Goal: Information Seeking & Learning: Check status

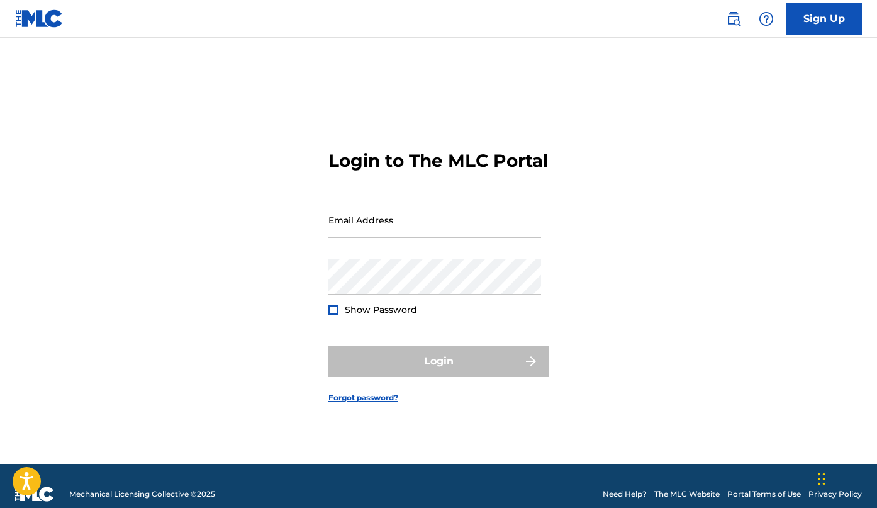
click at [423, 238] on input "Email Address" at bounding box center [434, 220] width 213 height 36
type input "[EMAIL_ADDRESS][DOMAIN_NAME]"
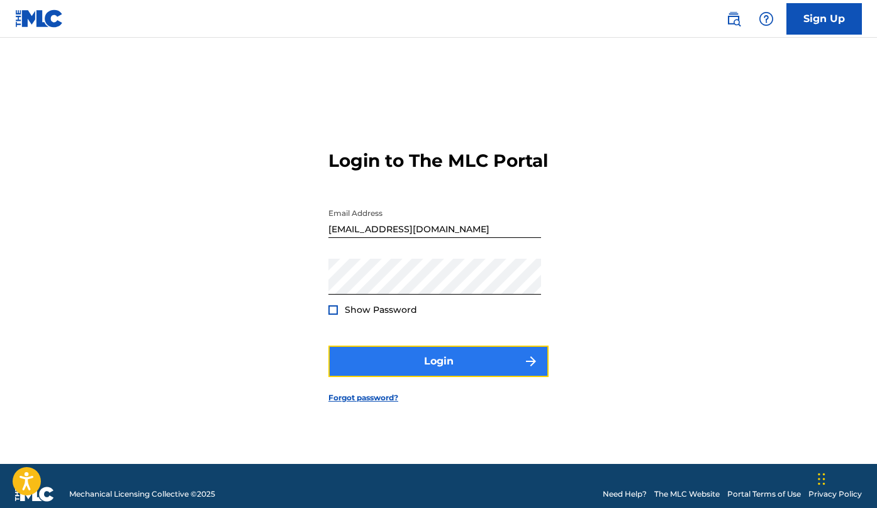
click at [445, 359] on button "Login" at bounding box center [438, 360] width 220 height 31
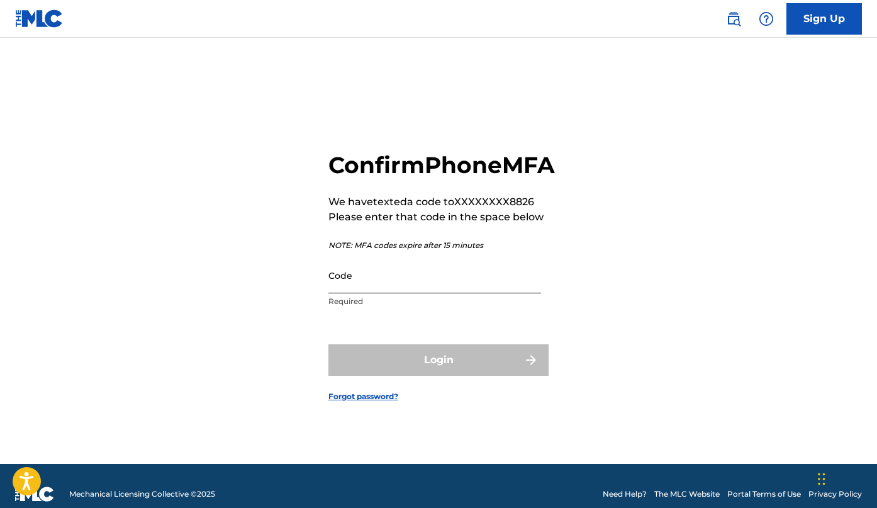
click at [479, 292] on input "Code" at bounding box center [434, 275] width 213 height 36
paste input "271341"
click at [392, 394] on form "Confirm Phone MFA We have texted a code to XXXXXXXX8826 Please enter that code …" at bounding box center [438, 266] width 220 height 394
click at [396, 363] on div "Login" at bounding box center [438, 359] width 220 height 31
click at [422, 375] on div "Login" at bounding box center [438, 359] width 220 height 31
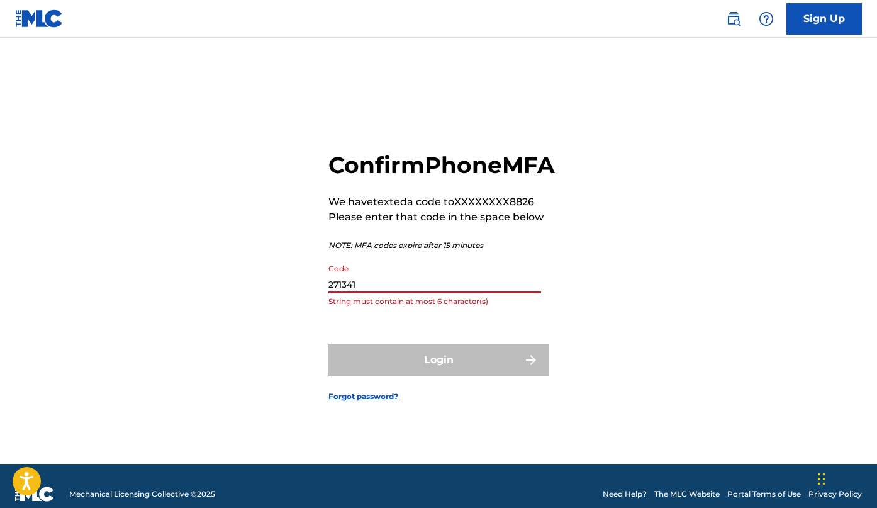
click at [379, 293] on input "271341" at bounding box center [434, 275] width 213 height 36
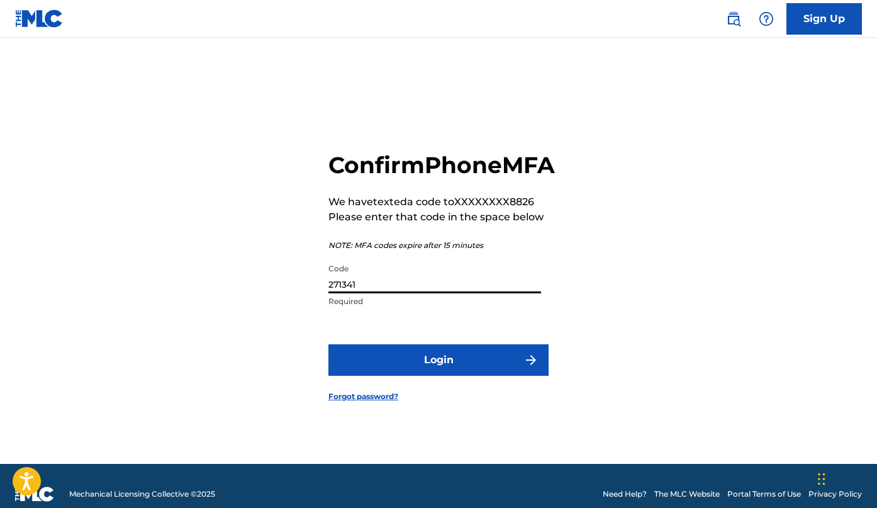
type input "271341"
click at [328, 344] on button "Login" at bounding box center [438, 359] width 220 height 31
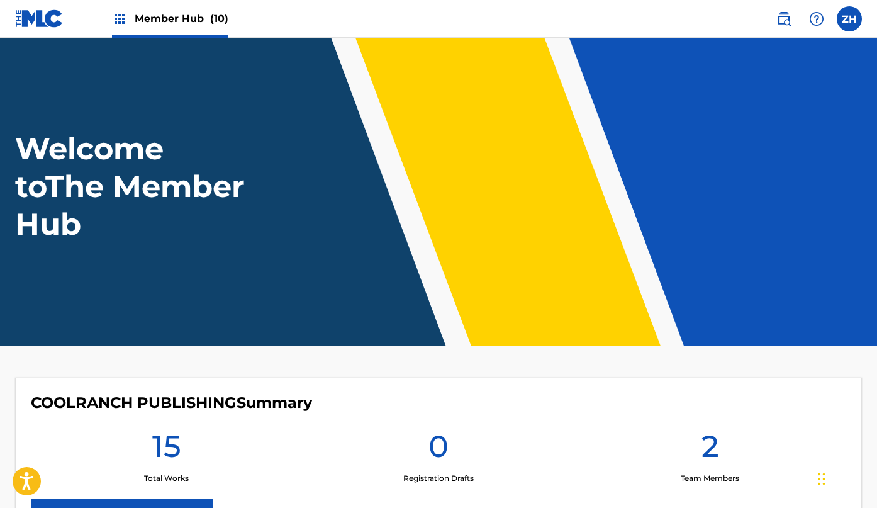
click at [181, 19] on span "Member Hub (10)" at bounding box center [182, 18] width 94 height 14
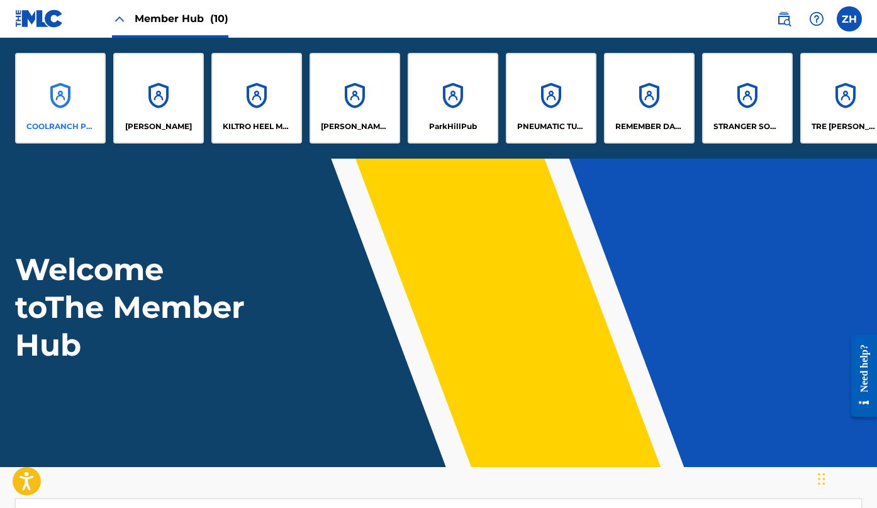
click at [53, 93] on div "COOLRANCH PUBLISHING" at bounding box center [60, 98] width 91 height 91
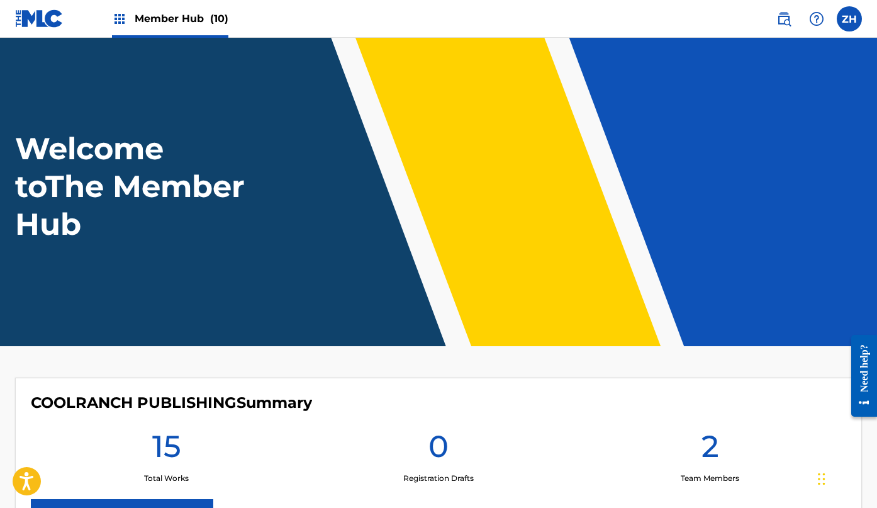
click at [145, 20] on span "Member Hub (10)" at bounding box center [182, 18] width 94 height 14
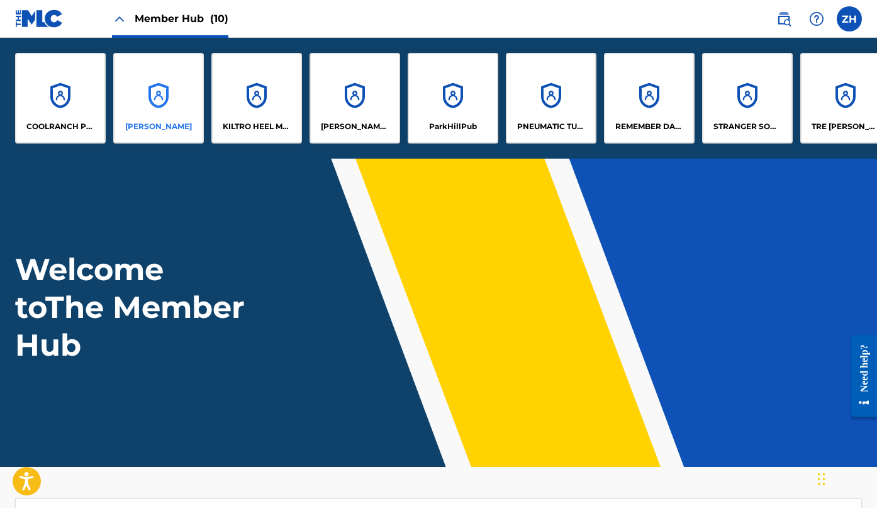
click at [158, 105] on div "Joseph McClellan" at bounding box center [158, 98] width 91 height 91
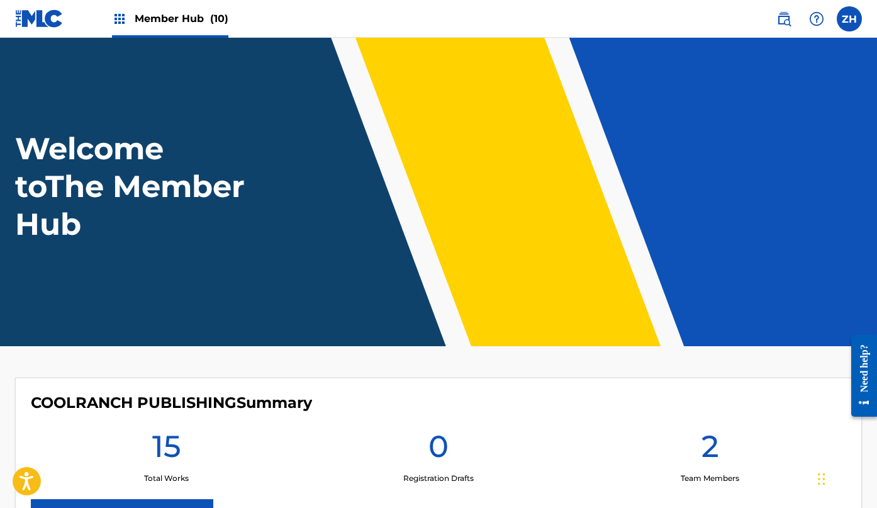
click at [159, 27] on div "Member Hub (10)" at bounding box center [170, 18] width 116 height 37
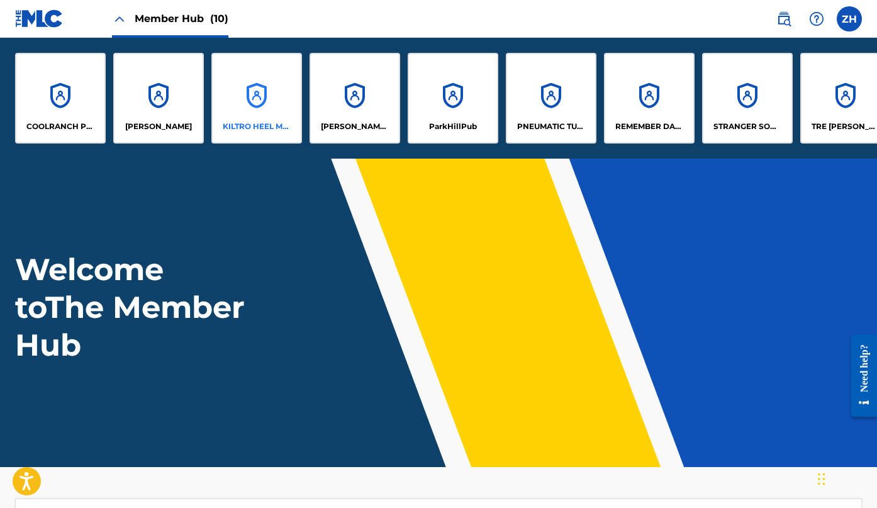
click at [272, 104] on div "KILTRO HEEL MUSIC" at bounding box center [256, 98] width 91 height 91
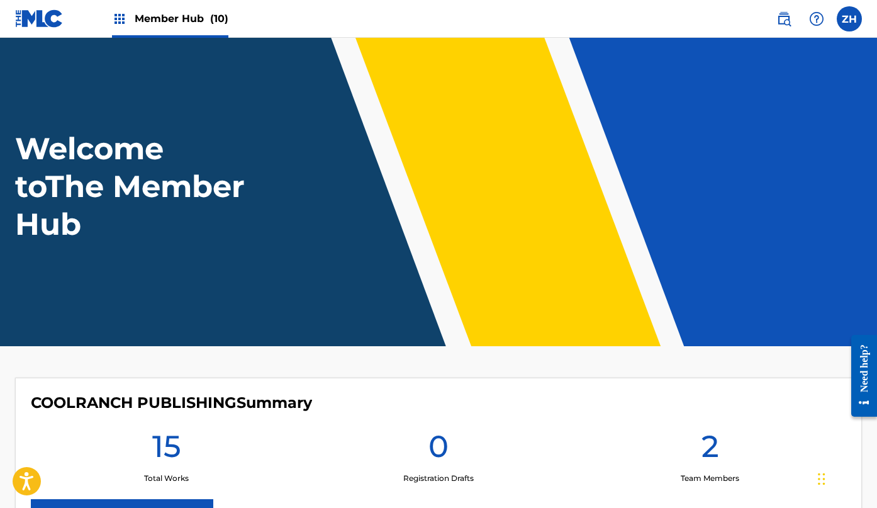
click at [187, 25] on span "Member Hub (10)" at bounding box center [182, 18] width 94 height 14
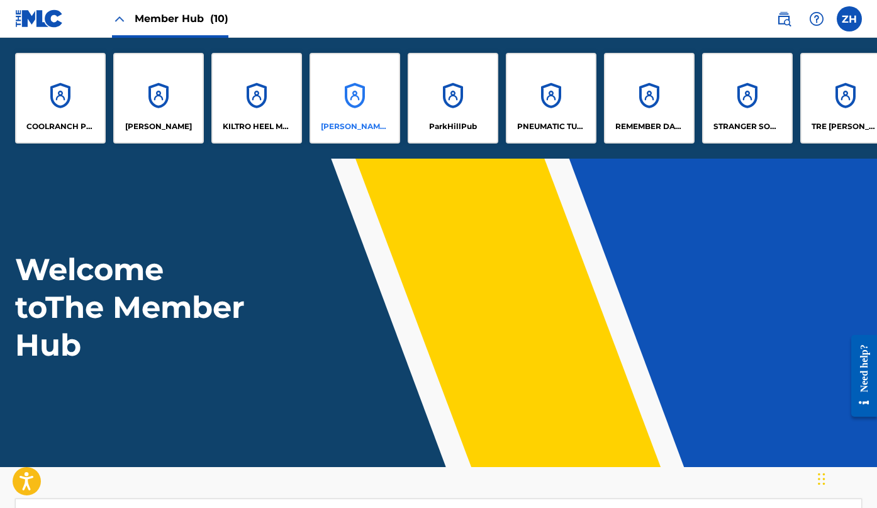
click at [329, 106] on div "MCKENZIE SMITH MUSIC" at bounding box center [354, 98] width 91 height 91
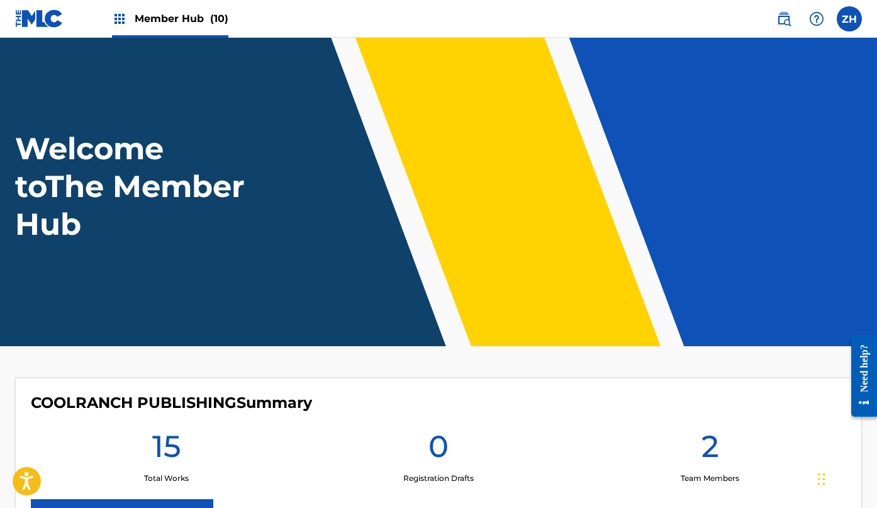
click at [191, 16] on span "Member Hub (10)" at bounding box center [182, 18] width 94 height 14
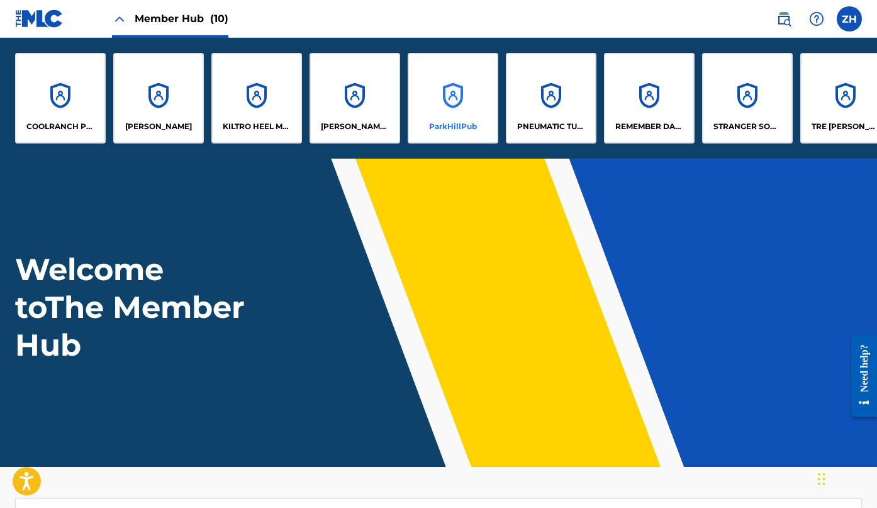
click at [449, 101] on div "ParkHillPub" at bounding box center [453, 98] width 91 height 91
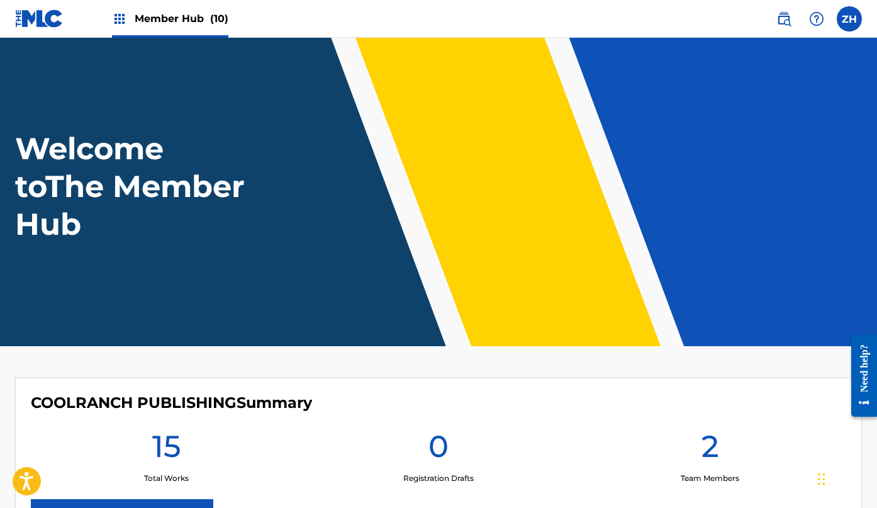
click at [166, 19] on span "Member Hub (10)" at bounding box center [182, 18] width 94 height 14
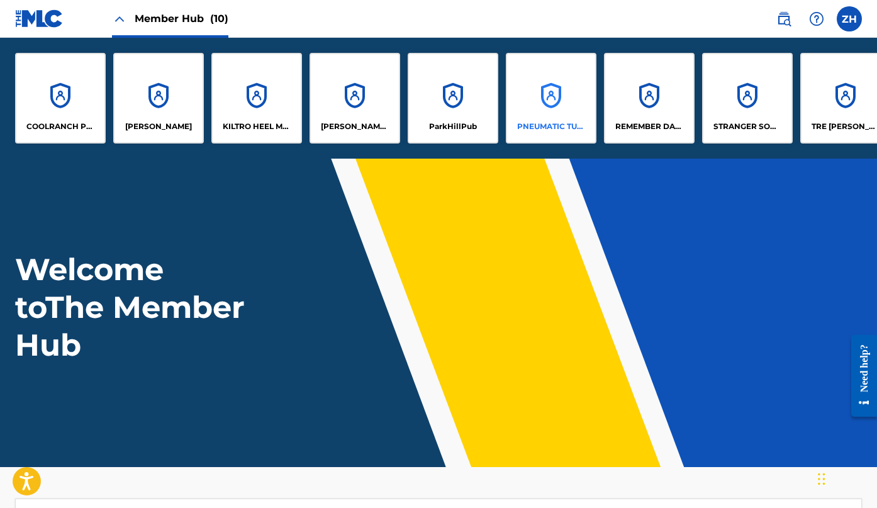
click at [568, 106] on div "PNEUMATIC TUBES MUSIC" at bounding box center [551, 98] width 91 height 91
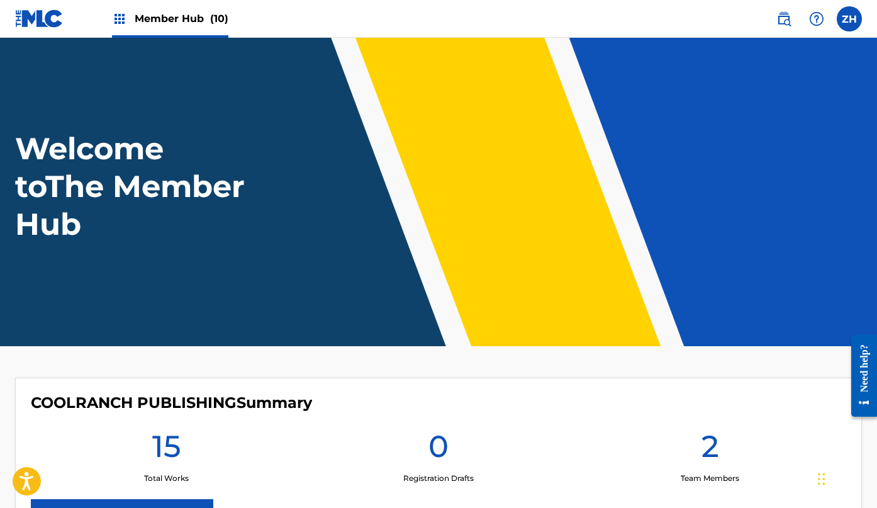
click at [164, 18] on span "Member Hub (10)" at bounding box center [182, 18] width 94 height 14
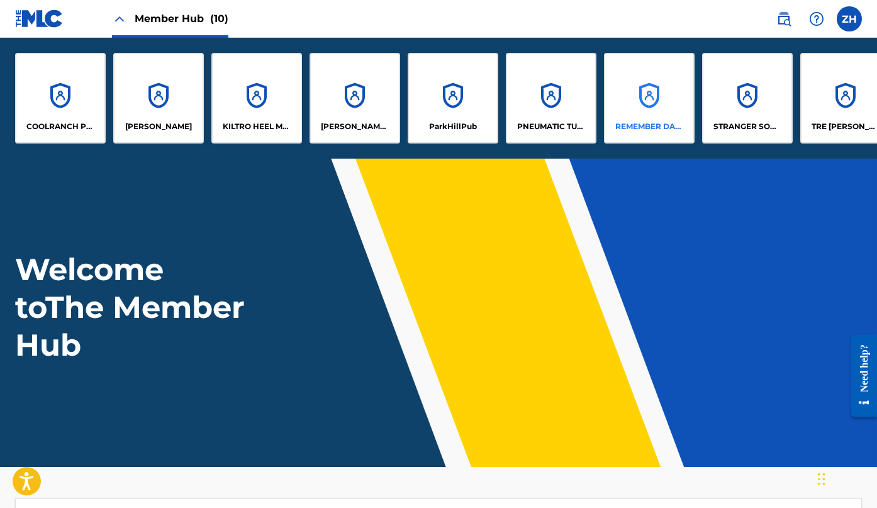
click at [645, 94] on div "REMEMBER DAMASCUS MUSIC" at bounding box center [649, 98] width 91 height 91
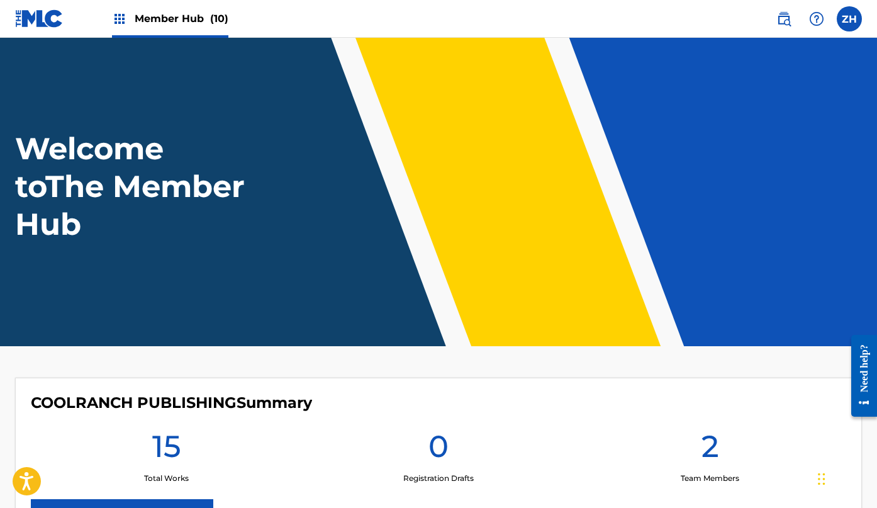
click at [173, 14] on span "Member Hub (10)" at bounding box center [182, 18] width 94 height 14
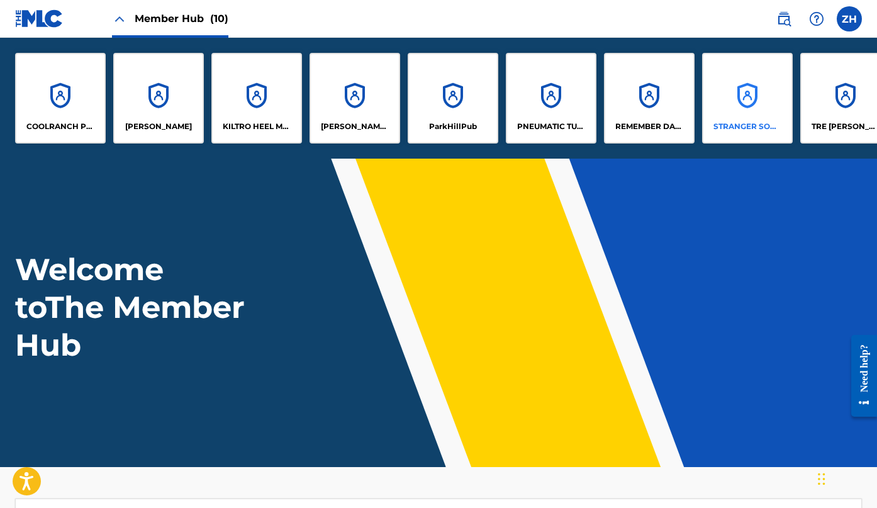
click at [760, 113] on div "STRANGER SOUNDS MUSIC" at bounding box center [747, 98] width 91 height 91
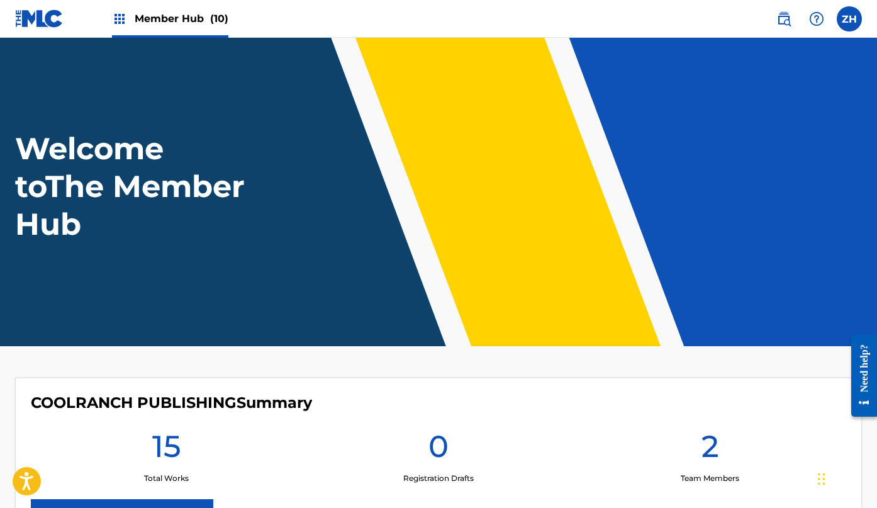
click at [174, 17] on span "Member Hub (10)" at bounding box center [182, 18] width 94 height 14
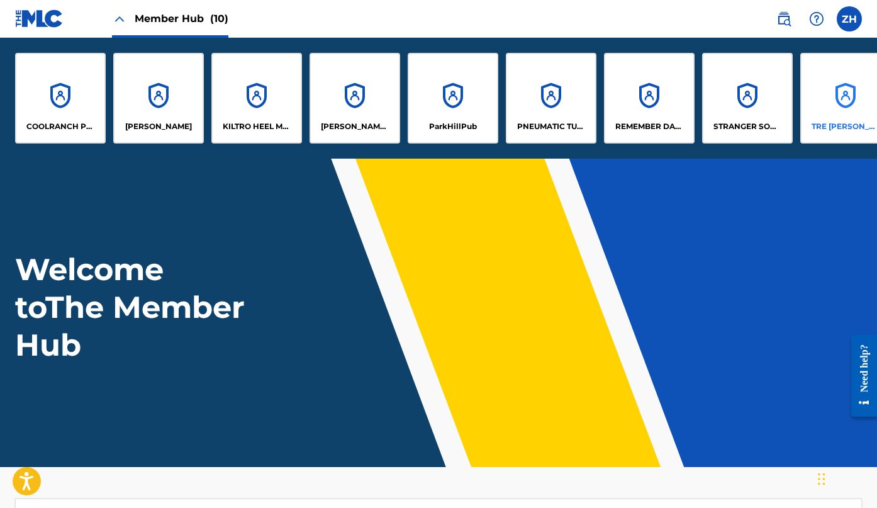
click at [830, 127] on p "TRE CL BURT MUSIC" at bounding box center [845, 126] width 69 height 11
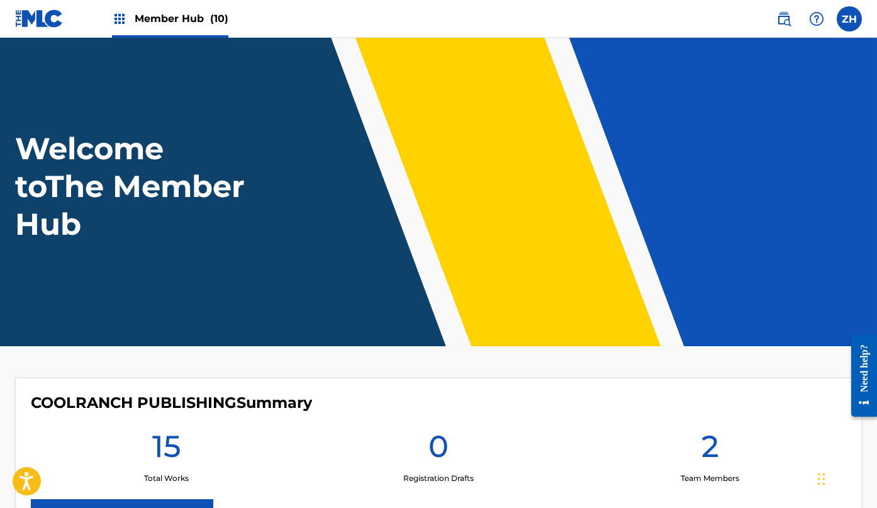
click at [184, 21] on span "Member Hub (10)" at bounding box center [182, 18] width 94 height 14
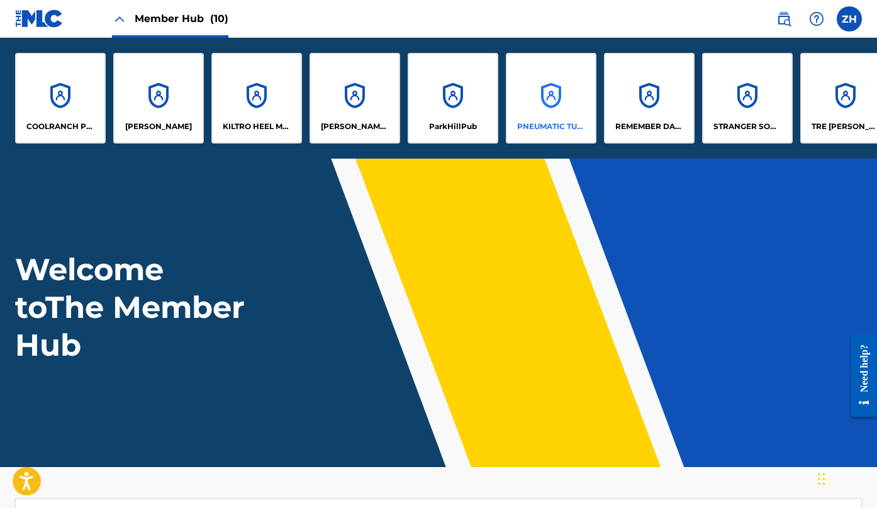
scroll to position [0, 127]
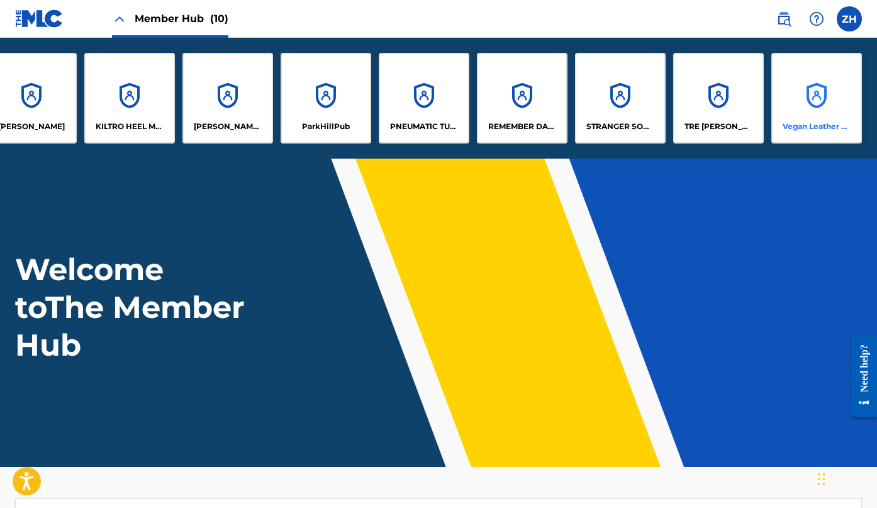
click at [828, 108] on div "Vegan Leather Publishing" at bounding box center [816, 98] width 91 height 91
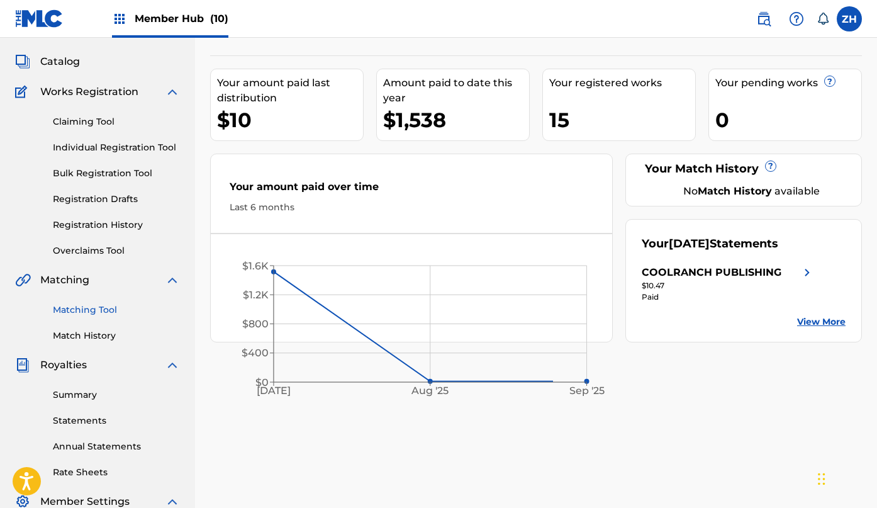
scroll to position [65, 0]
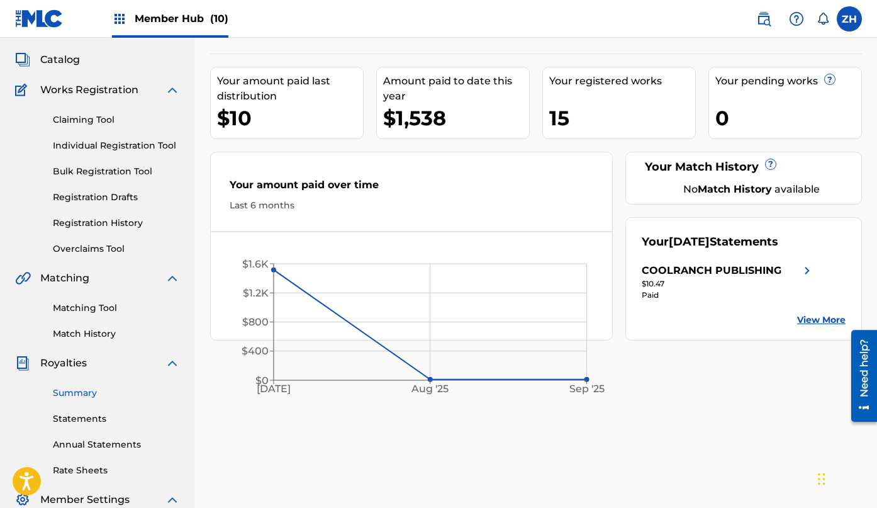
click at [77, 399] on link "Summary" at bounding box center [116, 392] width 127 height 13
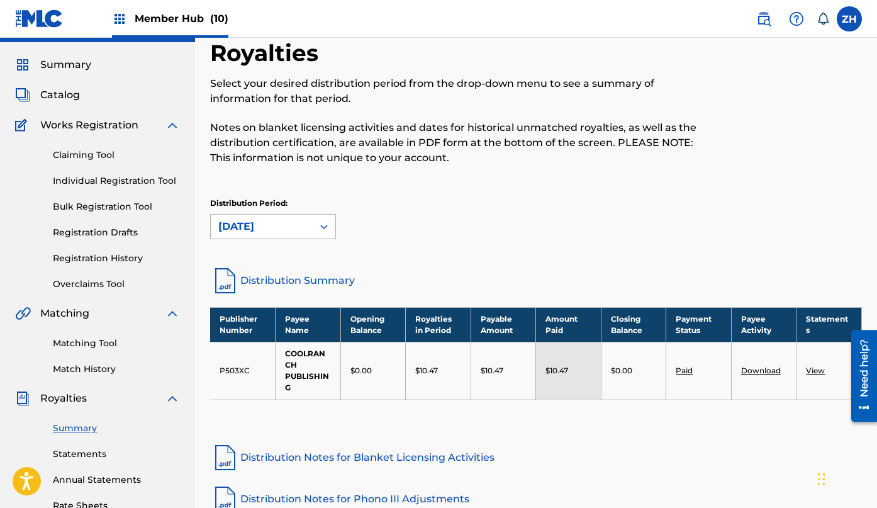
scroll to position [31, 0]
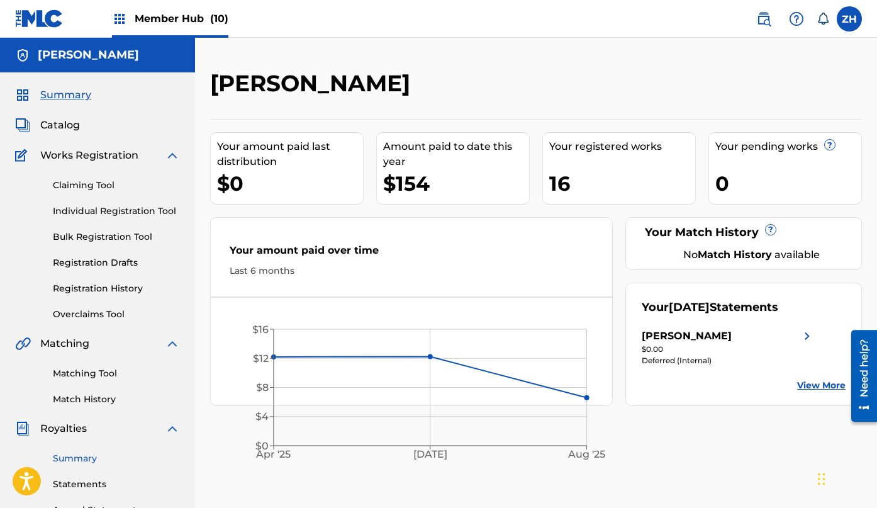
click at [82, 460] on link "Summary" at bounding box center [116, 458] width 127 height 13
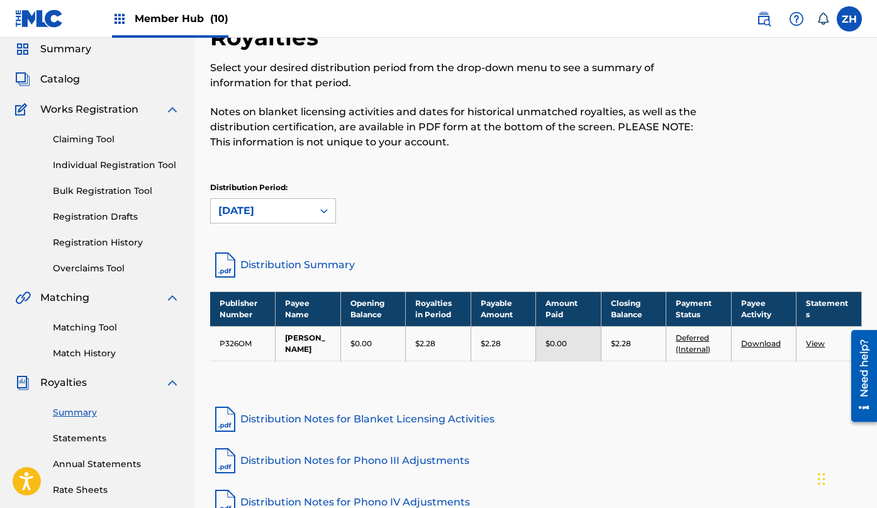
scroll to position [48, 0]
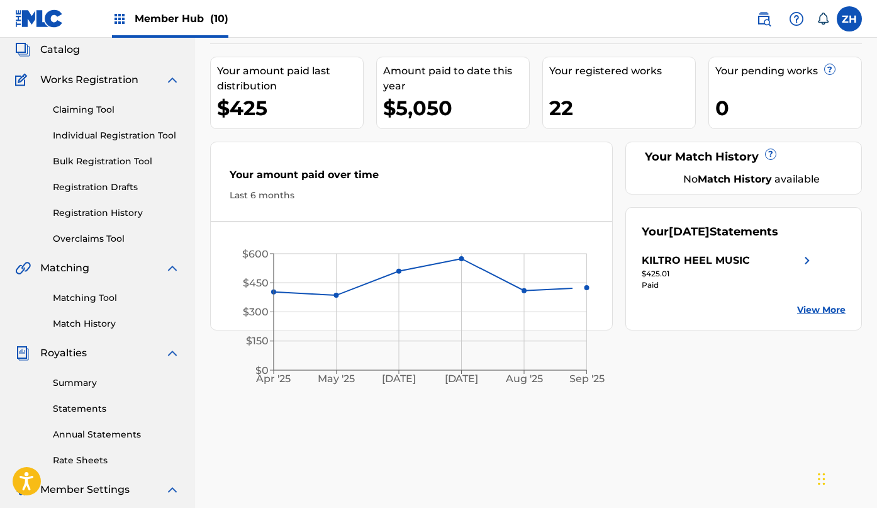
scroll to position [76, 0]
click at [68, 387] on link "Summary" at bounding box center [116, 381] width 127 height 13
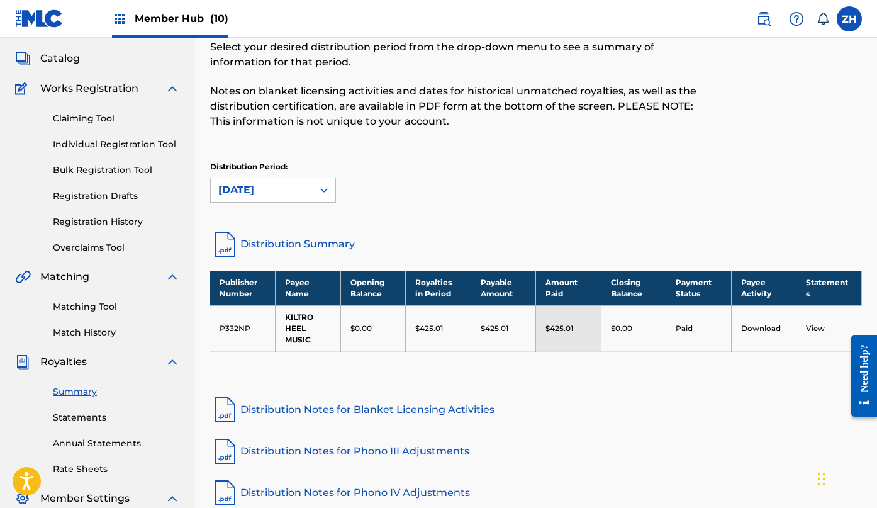
scroll to position [69, 0]
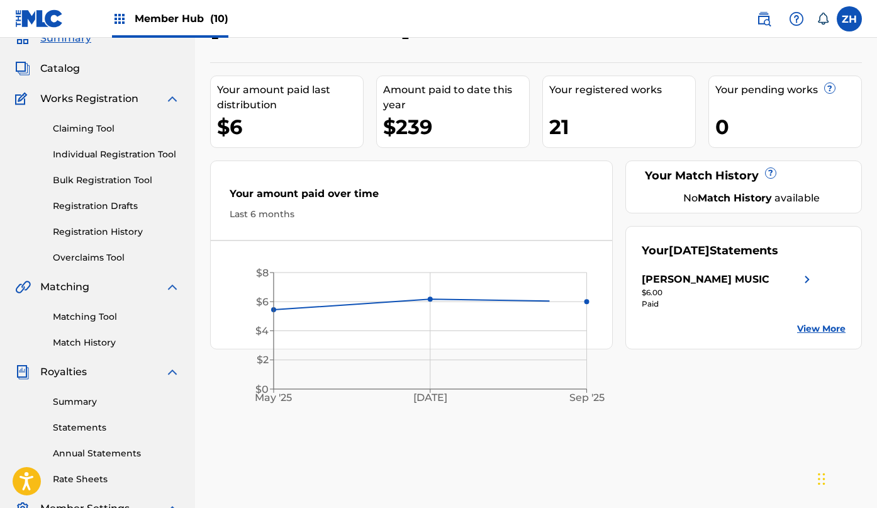
scroll to position [58, 0]
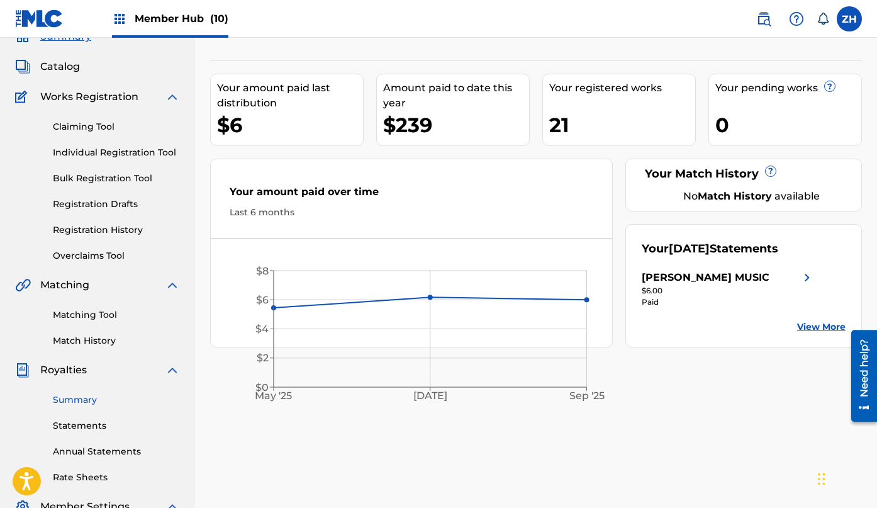
click at [81, 400] on link "Summary" at bounding box center [116, 399] width 127 height 13
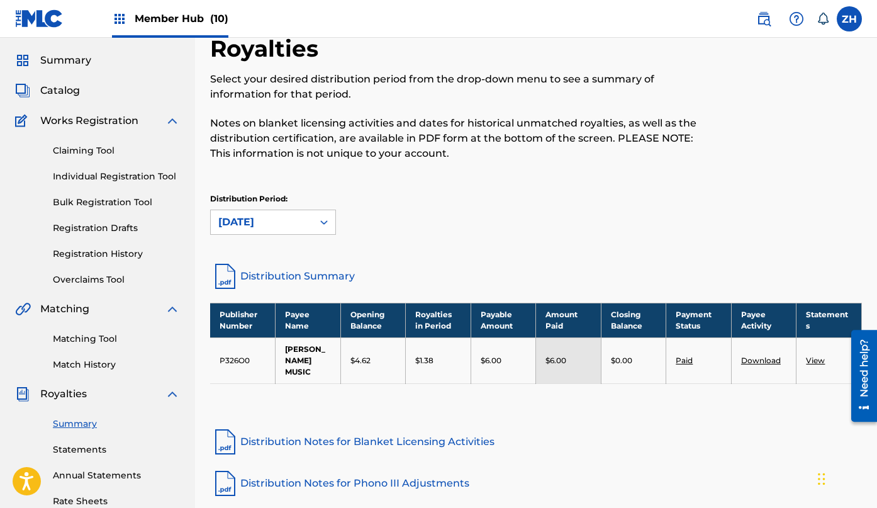
scroll to position [36, 0]
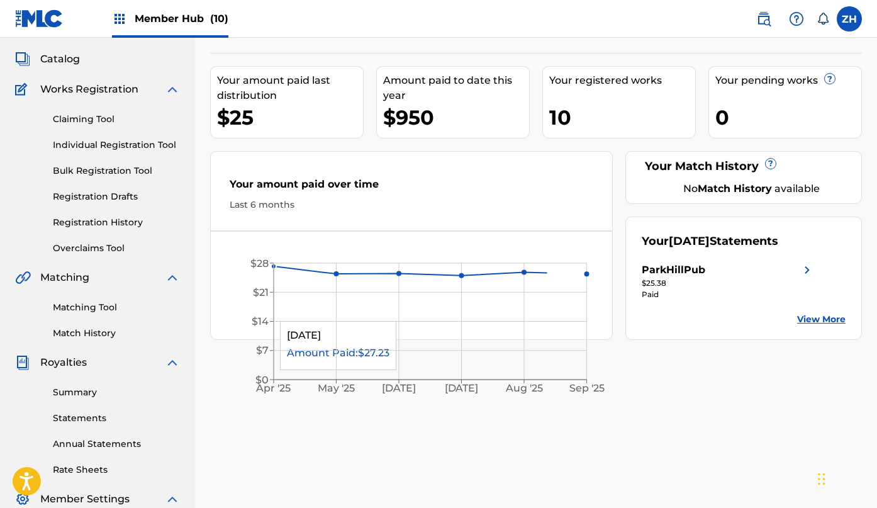
scroll to position [78, 0]
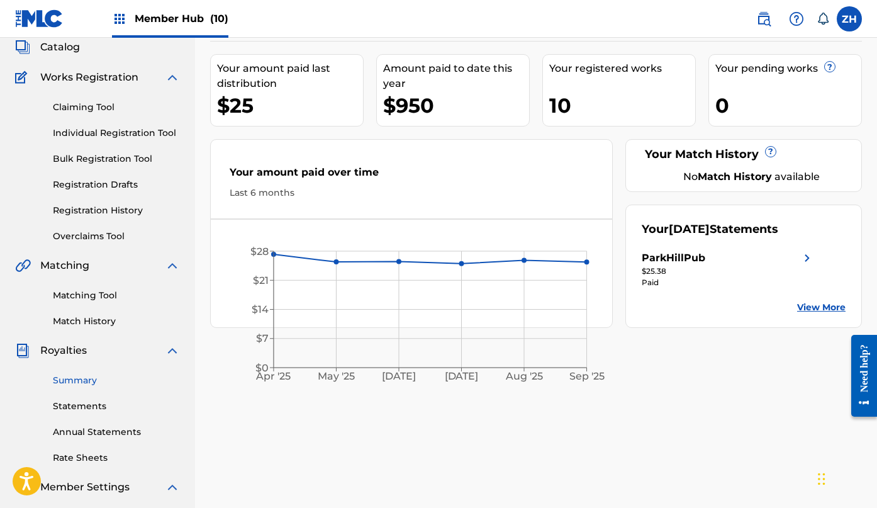
click at [86, 383] on link "Summary" at bounding box center [116, 380] width 127 height 13
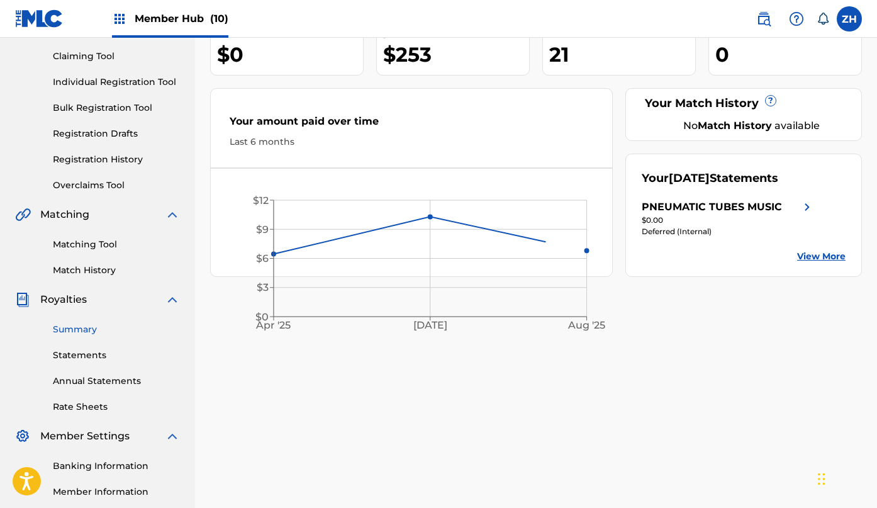
scroll to position [133, 0]
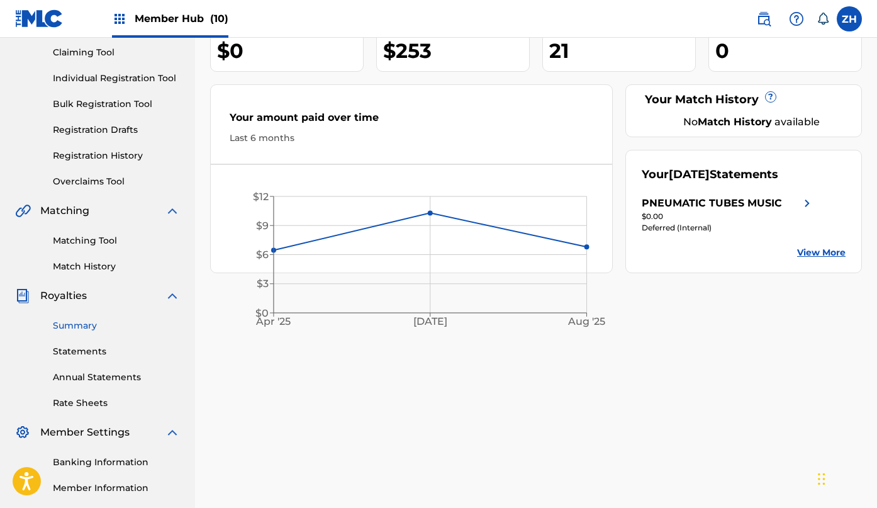
click at [97, 326] on link "Summary" at bounding box center [116, 325] width 127 height 13
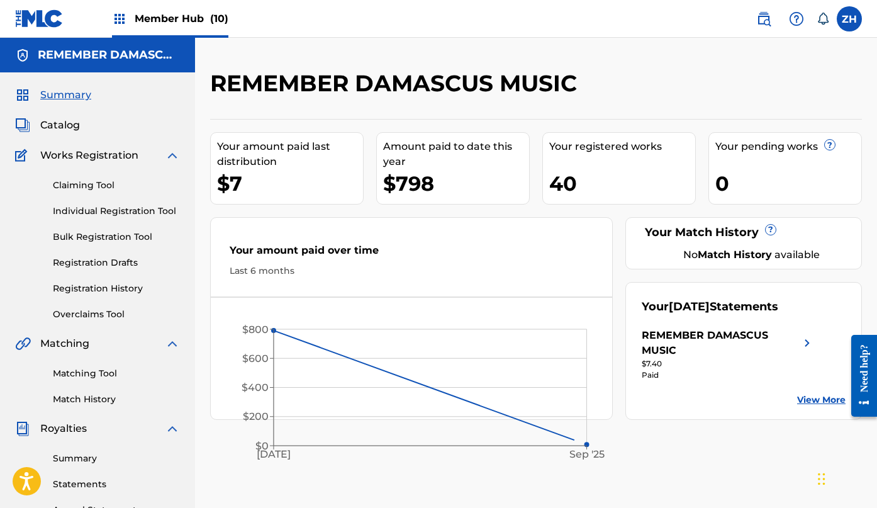
scroll to position [43, 0]
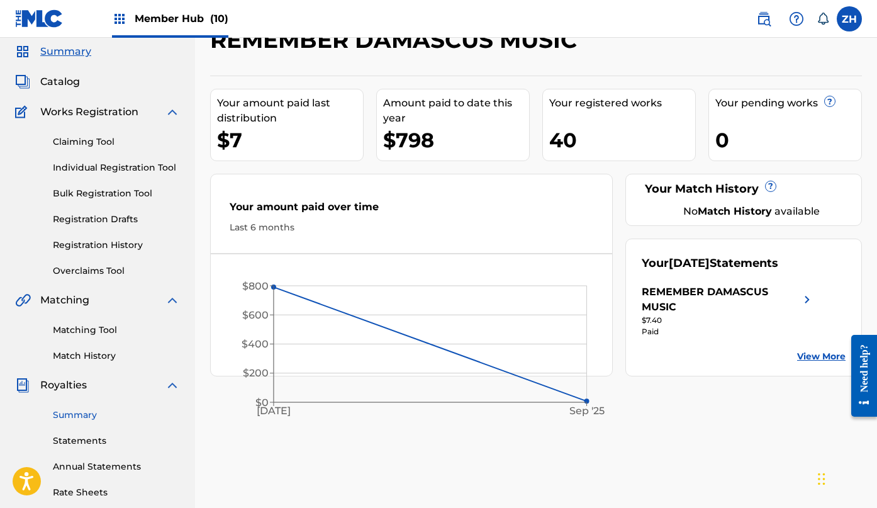
click at [79, 416] on link "Summary" at bounding box center [116, 414] width 127 height 13
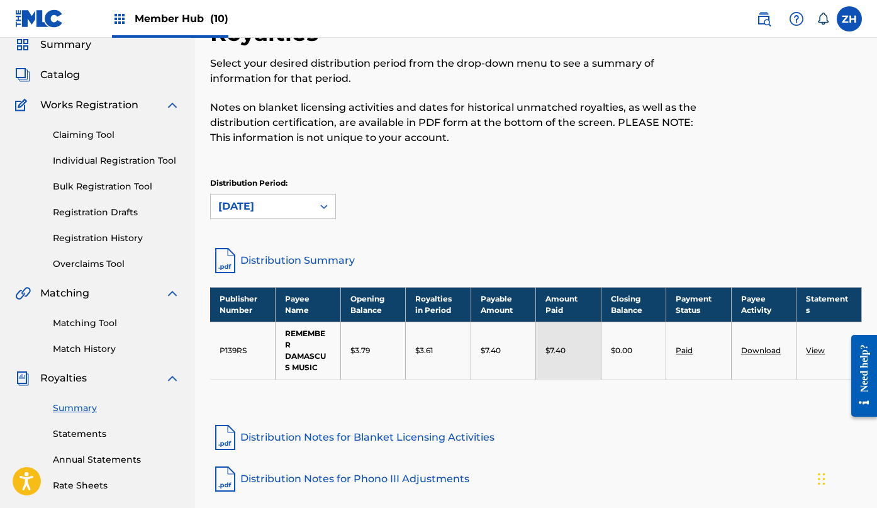
scroll to position [52, 0]
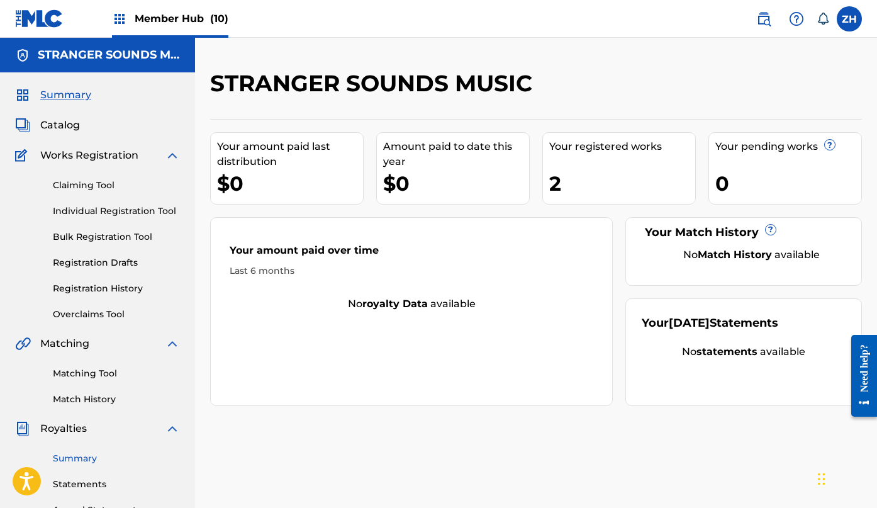
click at [84, 460] on link "Summary" at bounding box center [116, 458] width 127 height 13
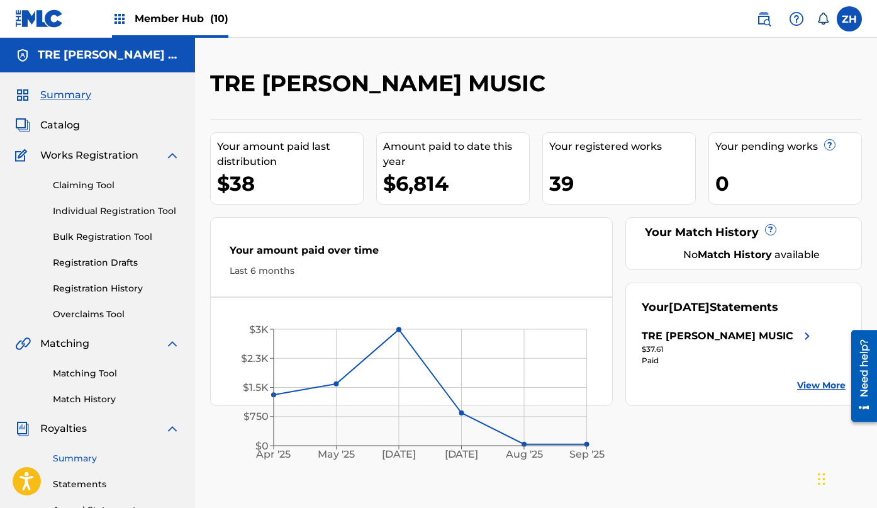
click at [69, 452] on link "Summary" at bounding box center [116, 458] width 127 height 13
